Goal: Task Accomplishment & Management: Manage account settings

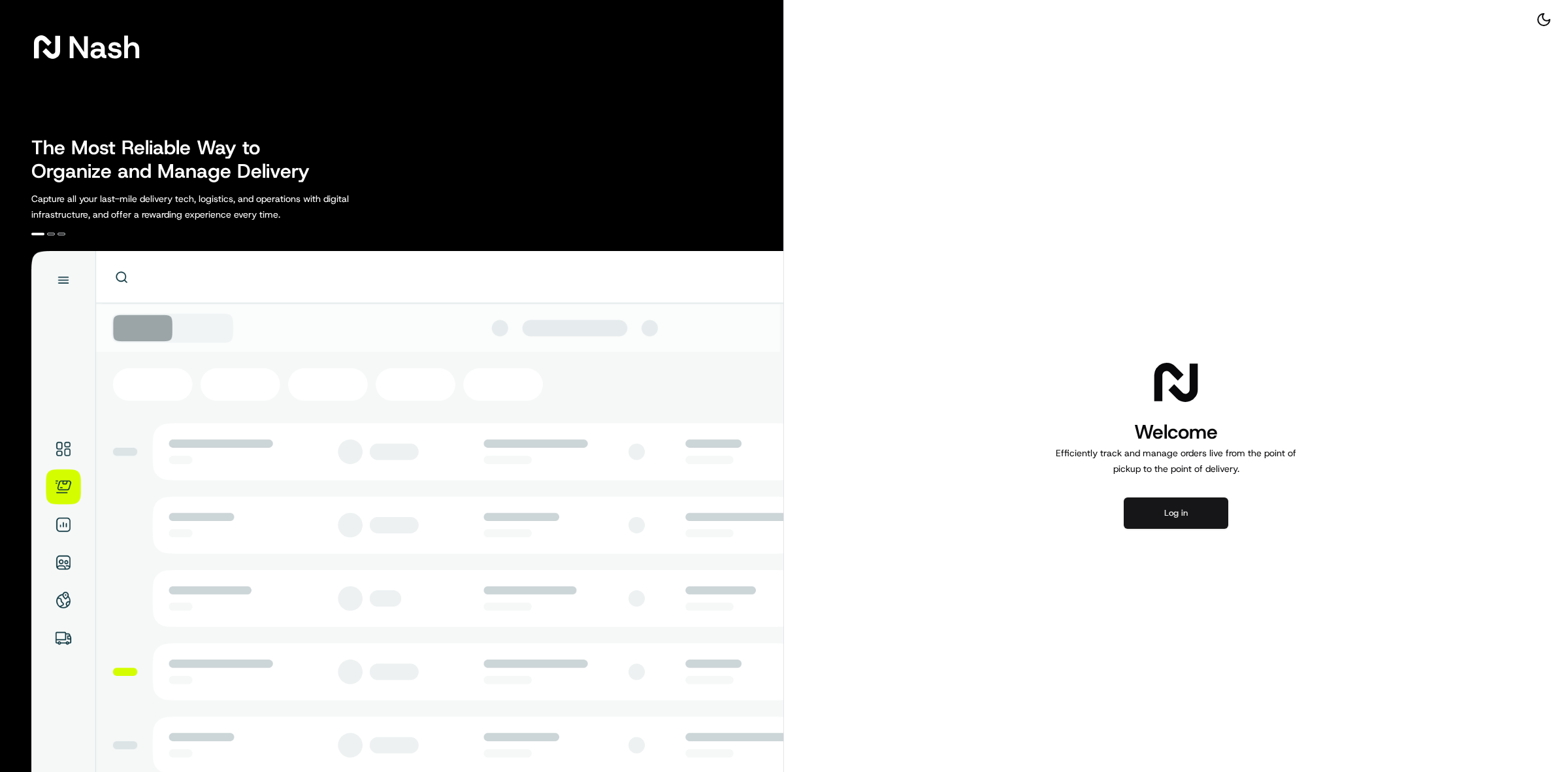
click at [1145, 501] on button "Log in" at bounding box center [1176, 513] width 105 height 32
